Goal: Check status: Check status

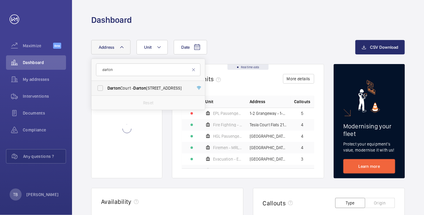
type input "darton"
click at [155, 90] on span "Darton Court - Darton Court, LONDON W3 6DN" at bounding box center [148, 88] width 83 height 6
click at [106, 90] on input "Darton Court - Darton Court, LONDON W3 6DN" at bounding box center [100, 88] width 12 height 12
checkbox input "true"
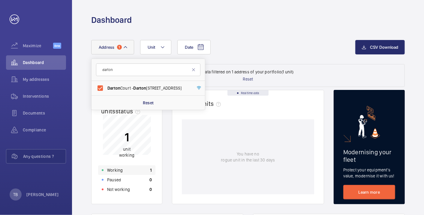
click at [129, 168] on div "Working 1" at bounding box center [126, 170] width 57 height 10
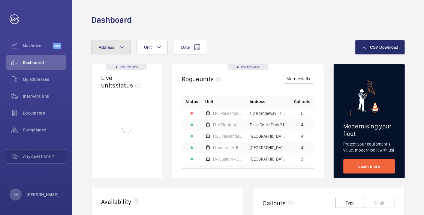
click at [117, 50] on button "Address" at bounding box center [110, 47] width 39 height 14
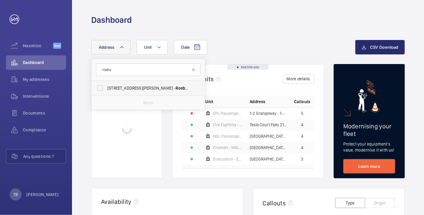
type input "roebu"
click at [121, 89] on span "[STREET_ADDRESS][PERSON_NAME]" at bounding box center [148, 88] width 83 height 6
click at [106, 89] on input "[STREET_ADDRESS][PERSON_NAME]" at bounding box center [100, 88] width 12 height 12
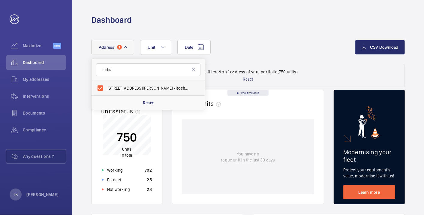
click at [124, 87] on span "[STREET_ADDRESS][PERSON_NAME]" at bounding box center [148, 88] width 83 height 6
click at [106, 87] on input "[STREET_ADDRESS][PERSON_NAME]" at bounding box center [100, 88] width 12 height 12
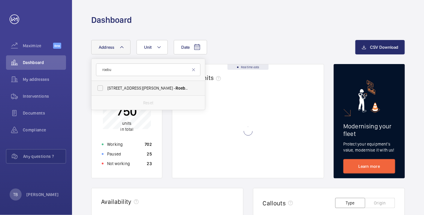
click at [124, 87] on span "[STREET_ADDRESS][PERSON_NAME]" at bounding box center [148, 88] width 83 height 6
click at [106, 87] on input "[STREET_ADDRESS][PERSON_NAME]" at bounding box center [100, 88] width 12 height 12
checkbox input "true"
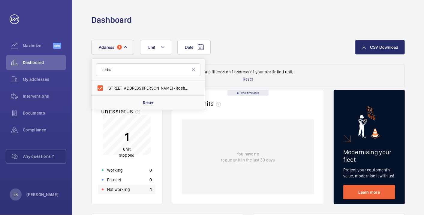
click at [110, 188] on p "Not working" at bounding box center [118, 189] width 23 height 6
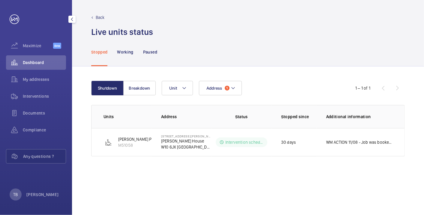
click at [47, 63] on span "Dashboard" at bounding box center [44, 62] width 43 height 6
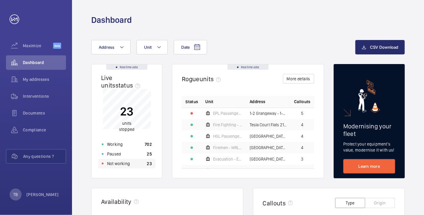
click at [118, 164] on p "Not working" at bounding box center [118, 163] width 23 height 6
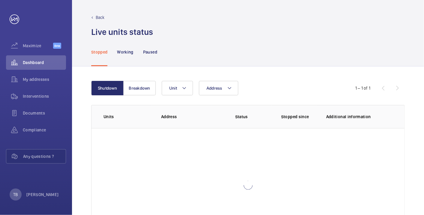
scroll to position [41, 0]
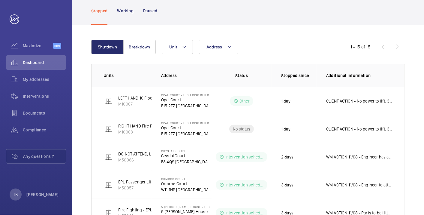
scroll to position [344, 0]
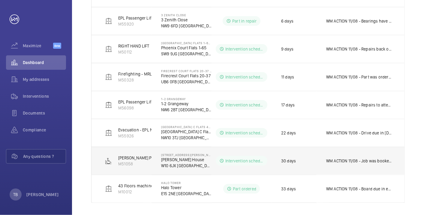
click at [362, 162] on td "WM ACTION 11/08 - Job was booked in last week but not completed, arranging for …" at bounding box center [361, 160] width 88 height 28
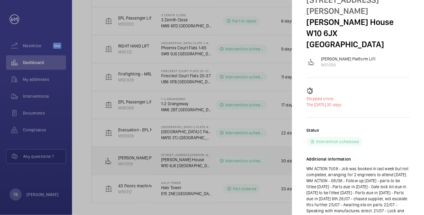
scroll to position [41, 0]
